Goal: Task Accomplishment & Management: Complete application form

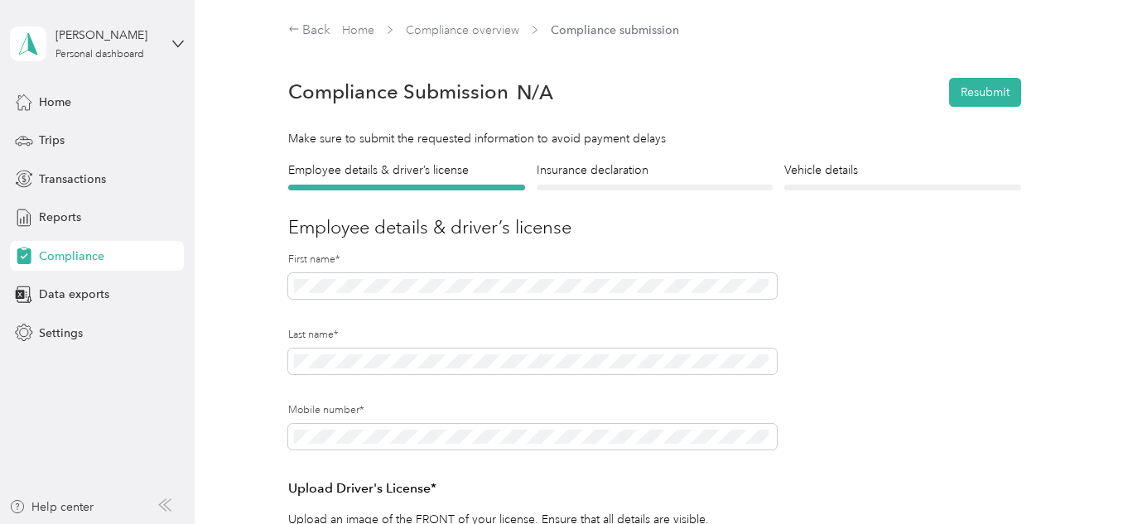
scroll to position [403, 0]
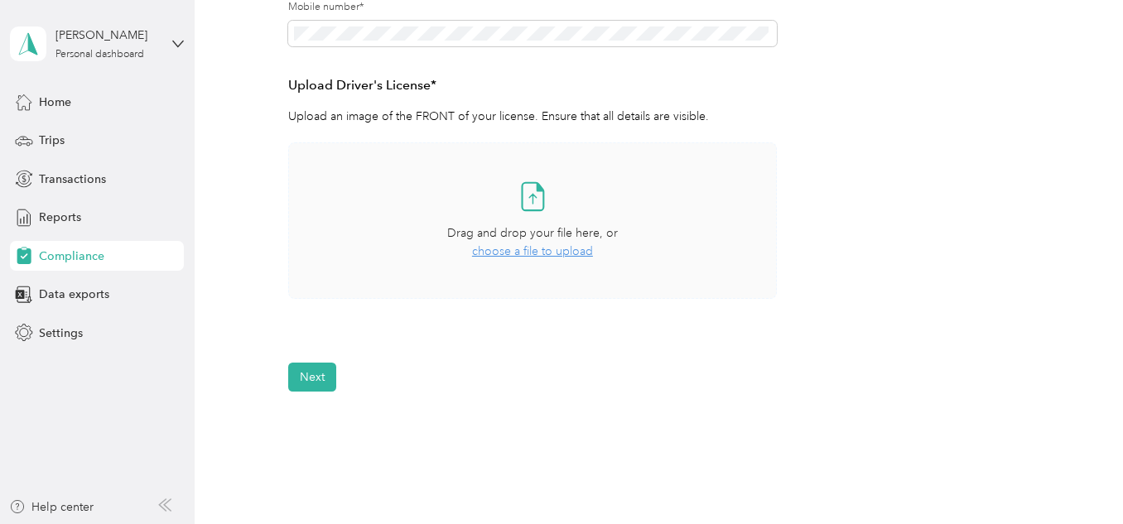
click at [542, 266] on div "Take a photo or choose a photo from your library Drag and drop your file here, …" at bounding box center [532, 220] width 460 height 128
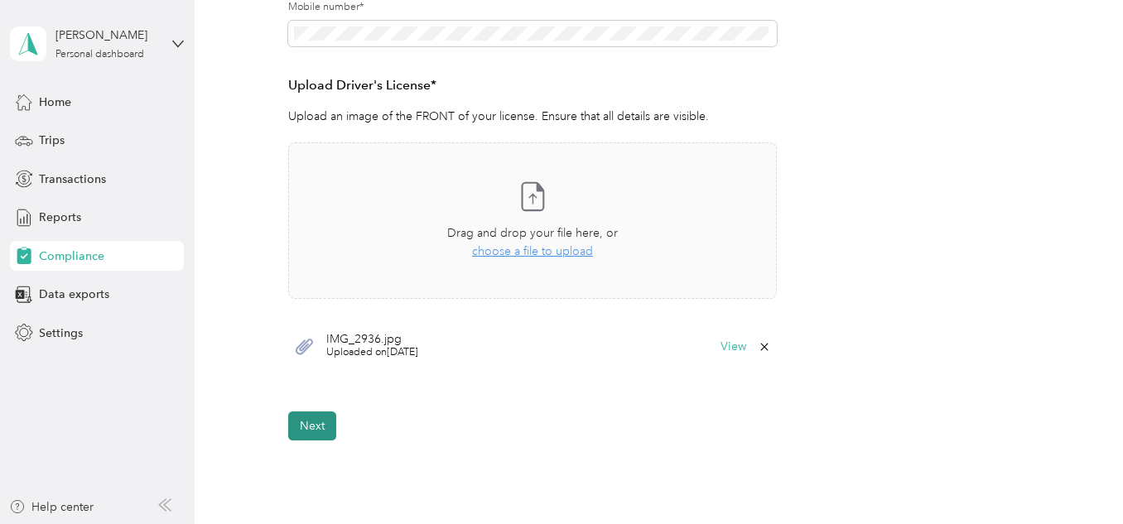
click at [317, 427] on button "Next" at bounding box center [312, 426] width 48 height 29
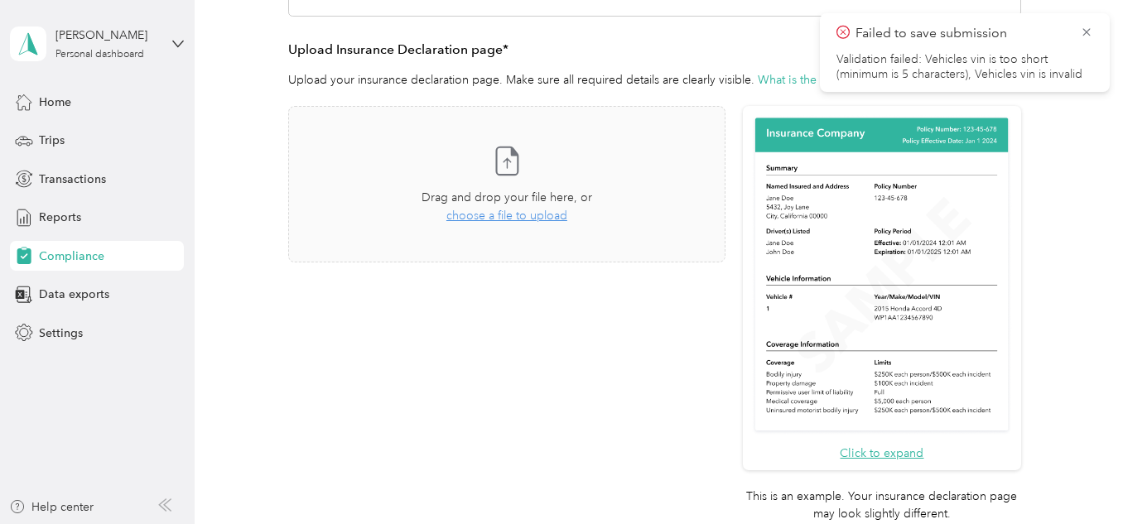
scroll to position [349, 0]
click at [504, 214] on span "choose a file to upload" at bounding box center [506, 215] width 121 height 14
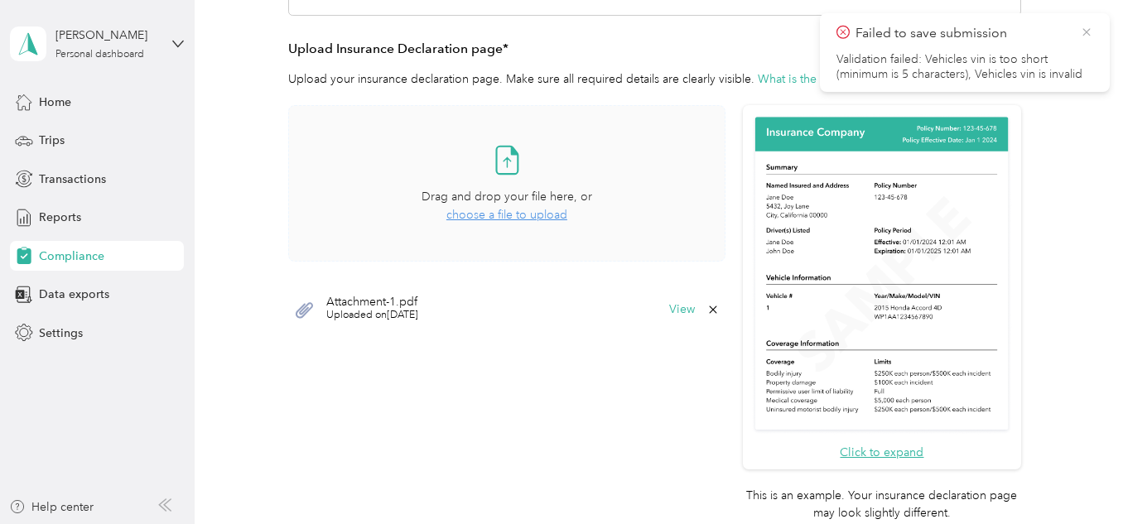
click at [1086, 32] on icon at bounding box center [1085, 31] width 7 height 7
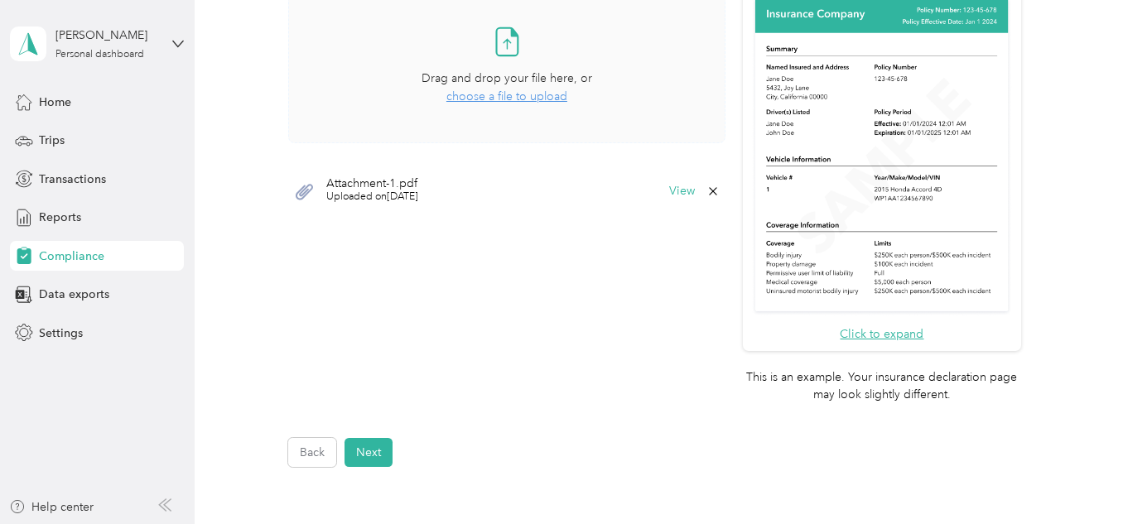
scroll to position [466, 0]
click at [377, 452] on button "Next" at bounding box center [368, 453] width 48 height 29
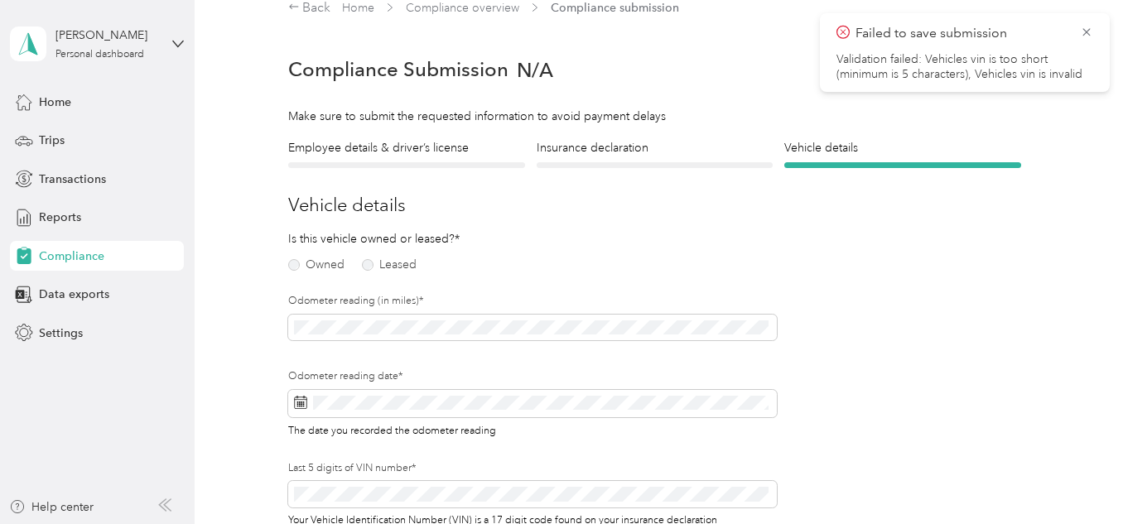
scroll to position [21, 0]
click at [310, 271] on label "Owned" at bounding box center [316, 267] width 56 height 12
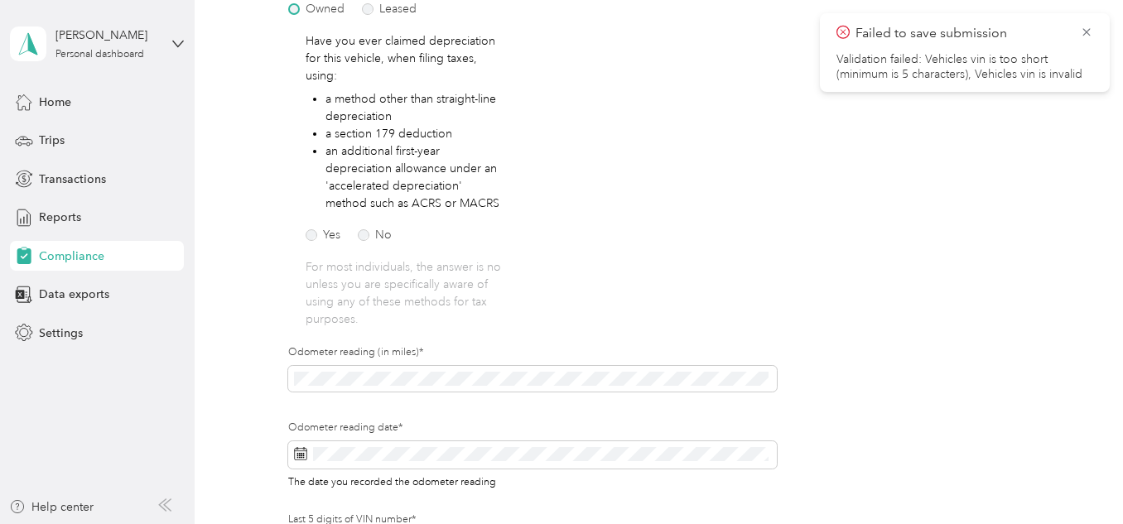
scroll to position [282, 0]
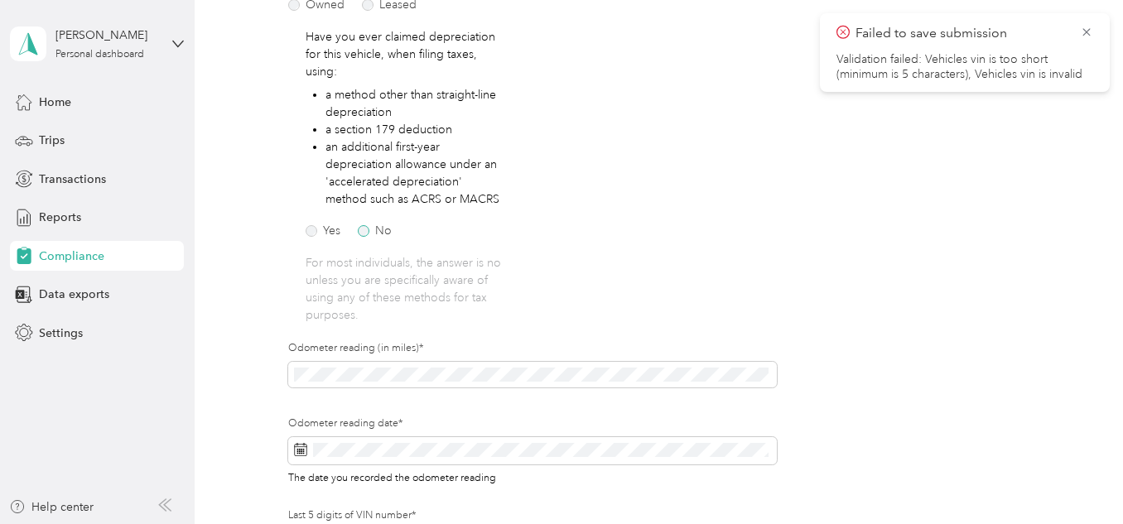
click at [385, 234] on label "No" at bounding box center [375, 231] width 34 height 12
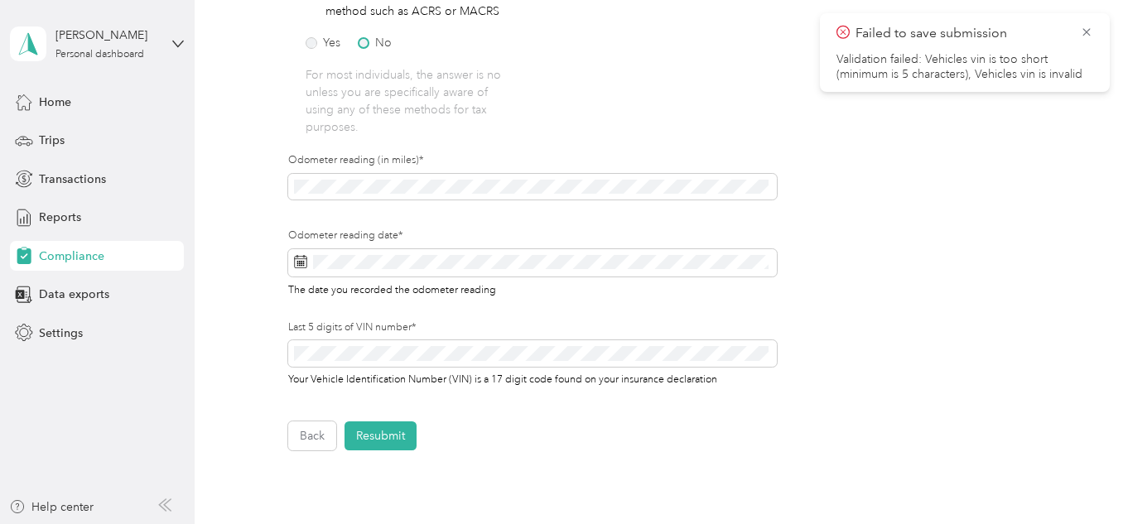
scroll to position [477, 0]
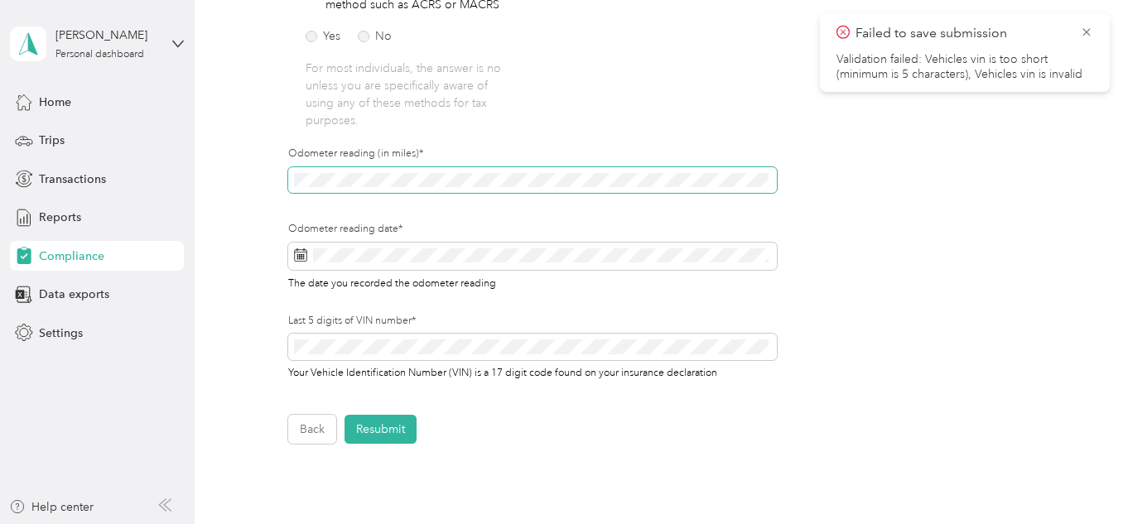
click at [528, 192] on span at bounding box center [532, 180] width 489 height 26
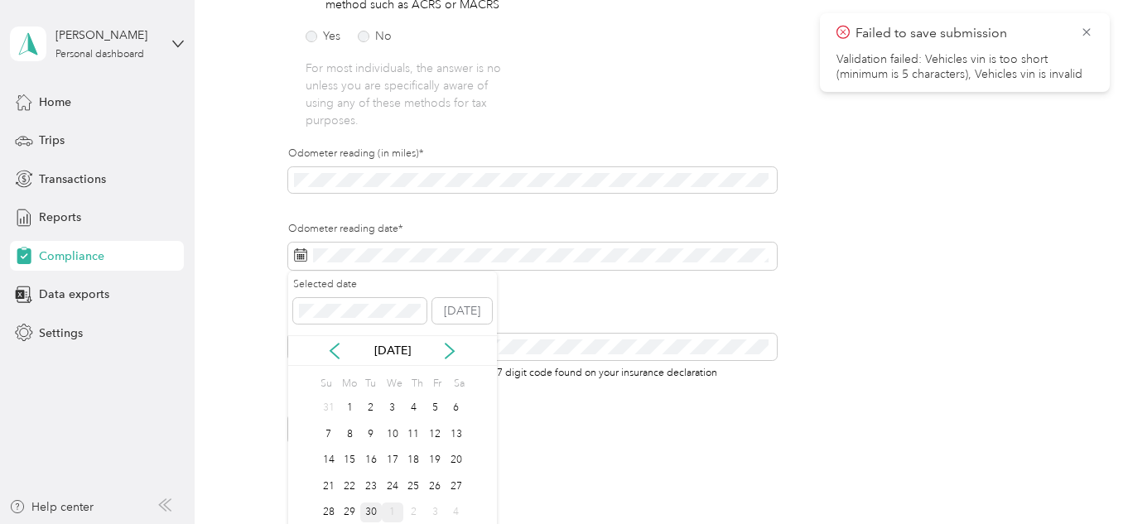
click at [379, 513] on div "30" at bounding box center [371, 513] width 22 height 21
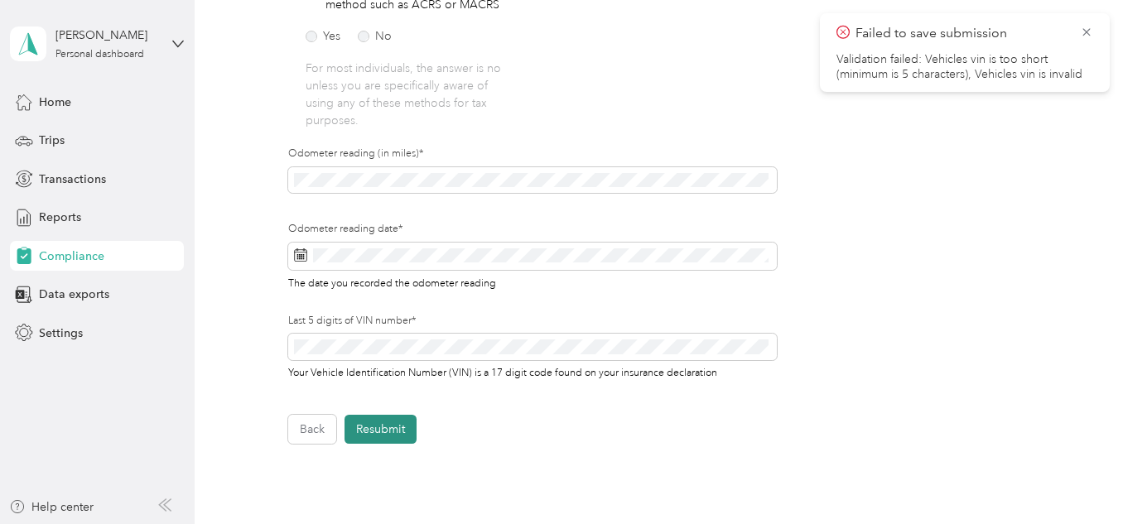
click at [380, 431] on button "Resubmit" at bounding box center [380, 429] width 72 height 29
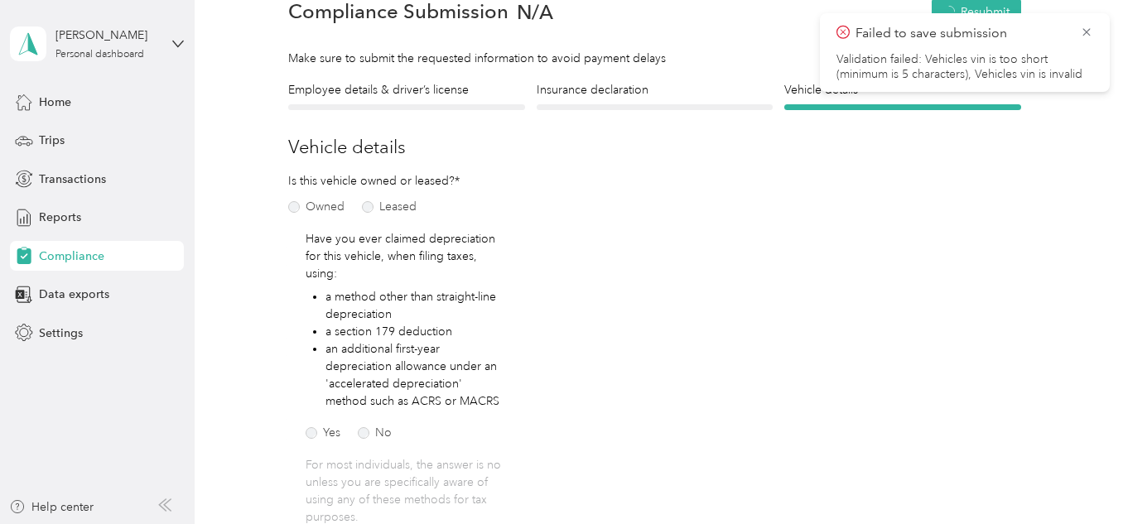
scroll to position [21, 0]
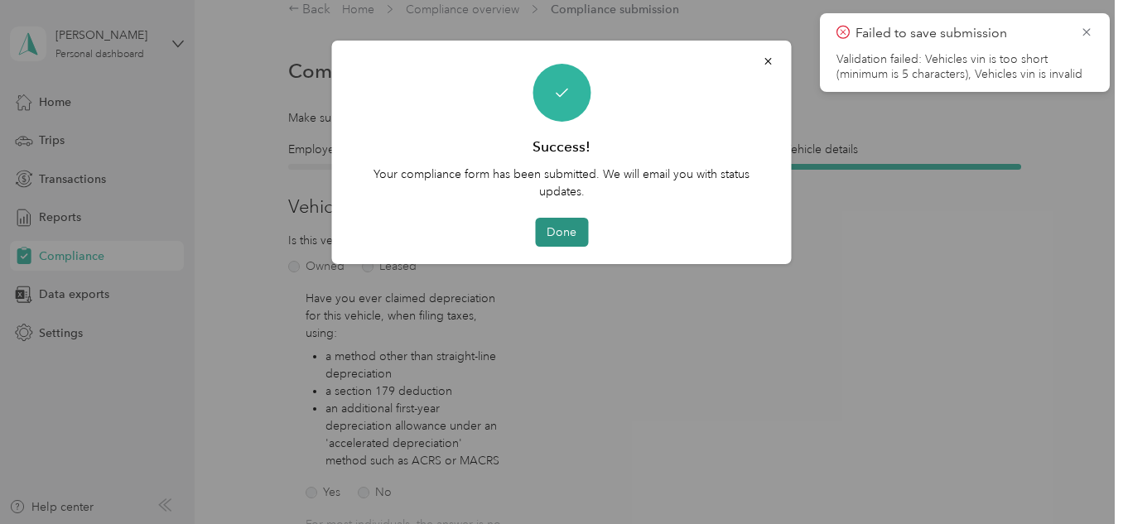
click at [550, 234] on button "Done" at bounding box center [561, 232] width 53 height 29
